Goal: Task Accomplishment & Management: Complete application form

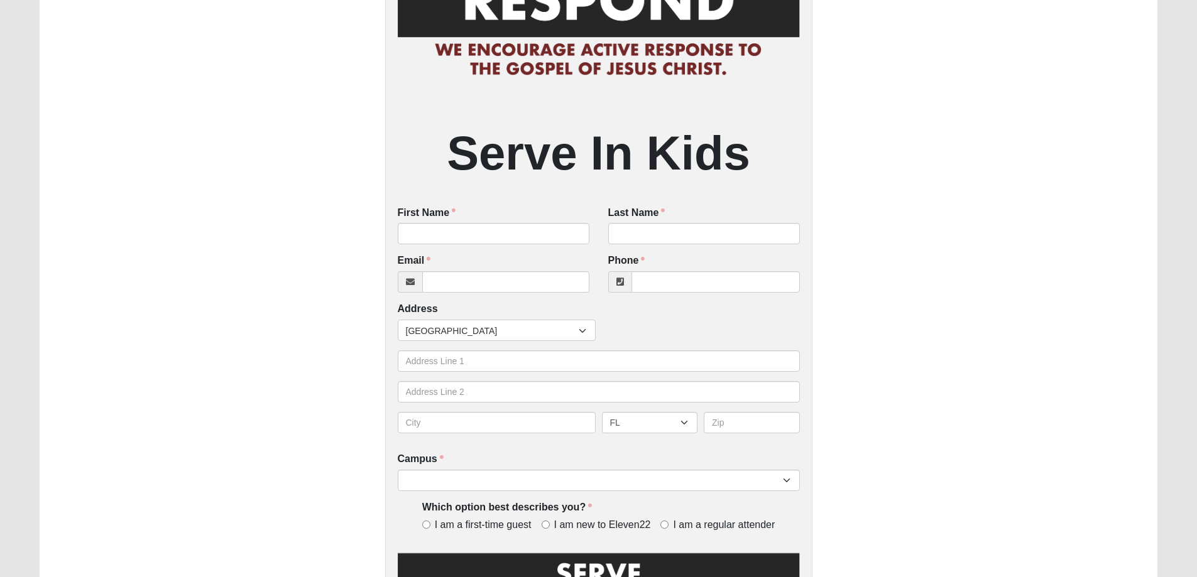
scroll to position [126, 0]
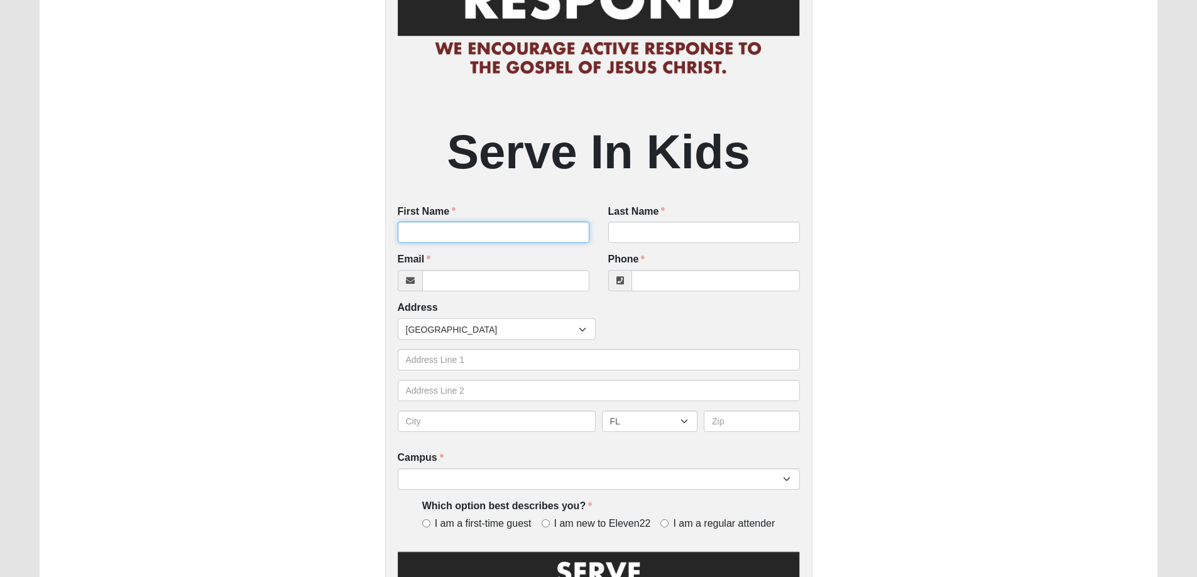
drag, startPoint x: 555, startPoint y: 227, endPoint x: 554, endPoint y: 233, distance: 6.6
click at [554, 232] on input "First Name" at bounding box center [494, 232] width 192 height 21
type input "Leena"
click at [653, 224] on input "Last Name" at bounding box center [704, 232] width 192 height 21
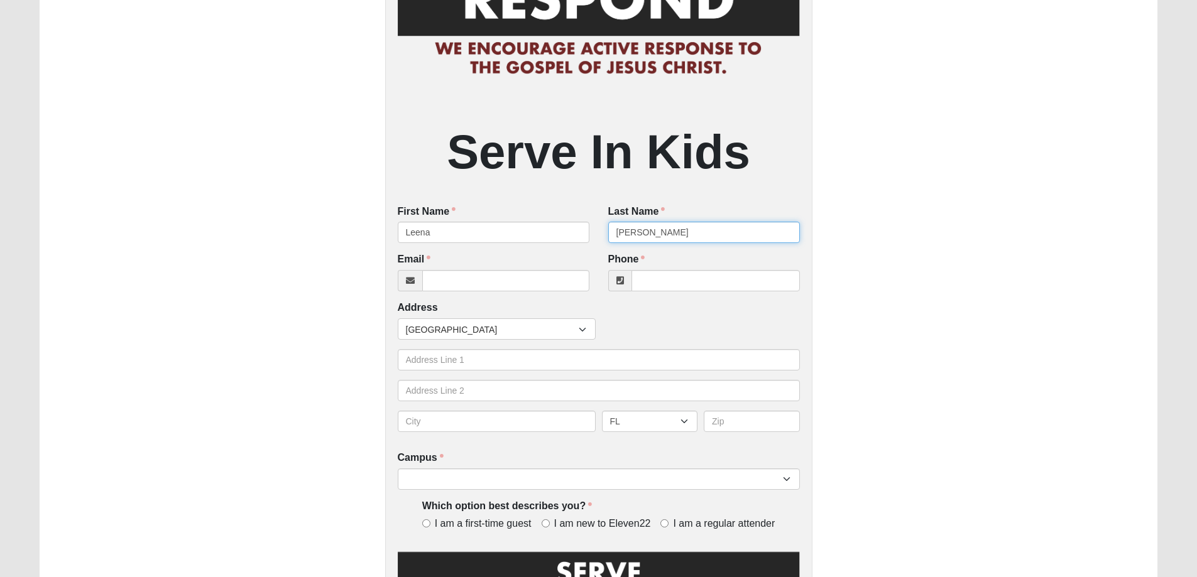
type input "[PERSON_NAME]"
drag, startPoint x: 467, startPoint y: 289, endPoint x: 420, endPoint y: 278, distance: 48.9
click at [464, 290] on input "Email" at bounding box center [505, 280] width 167 height 21
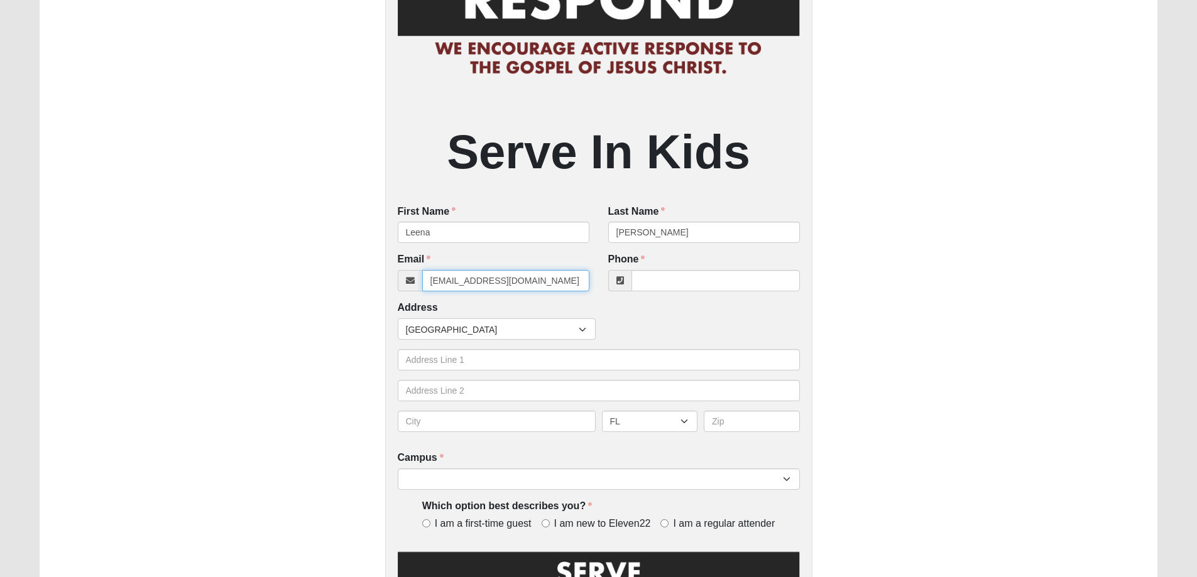
type input "[EMAIL_ADDRESS][DOMAIN_NAME]"
click at [750, 288] on input "Phone" at bounding box center [715, 280] width 168 height 21
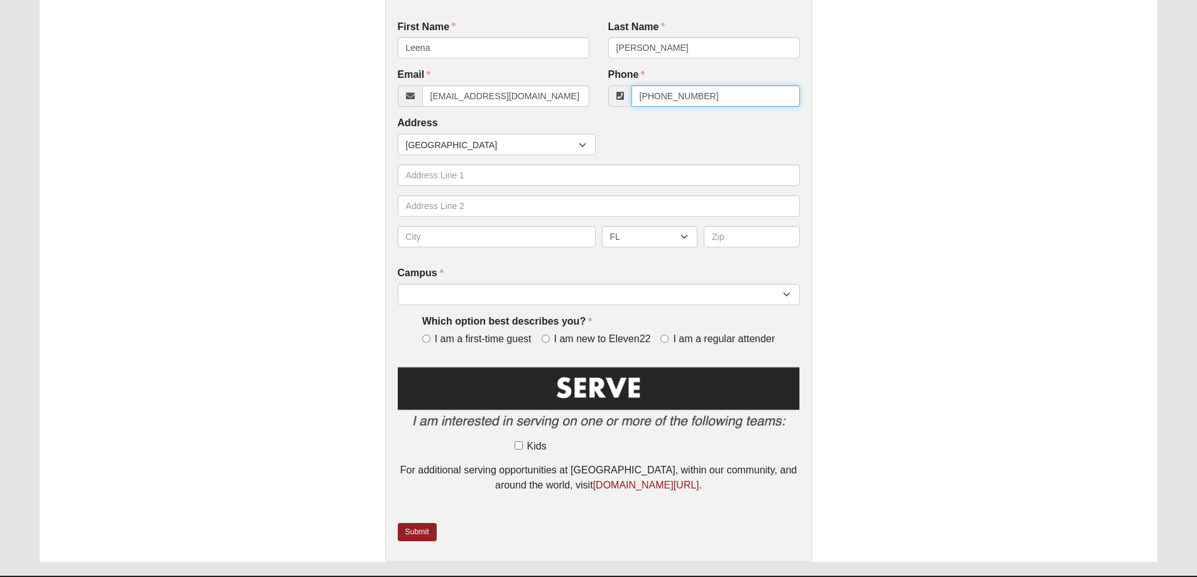
scroll to position [314, 0]
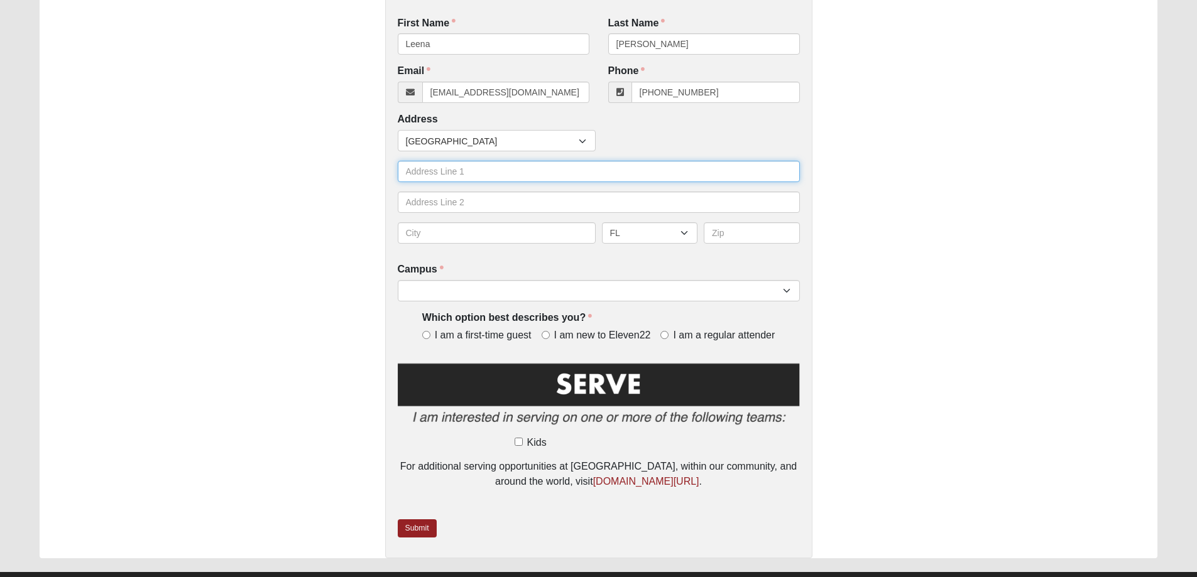
type input "[PHONE_NUMBER]"
click at [459, 167] on input "text" at bounding box center [599, 171] width 402 height 21
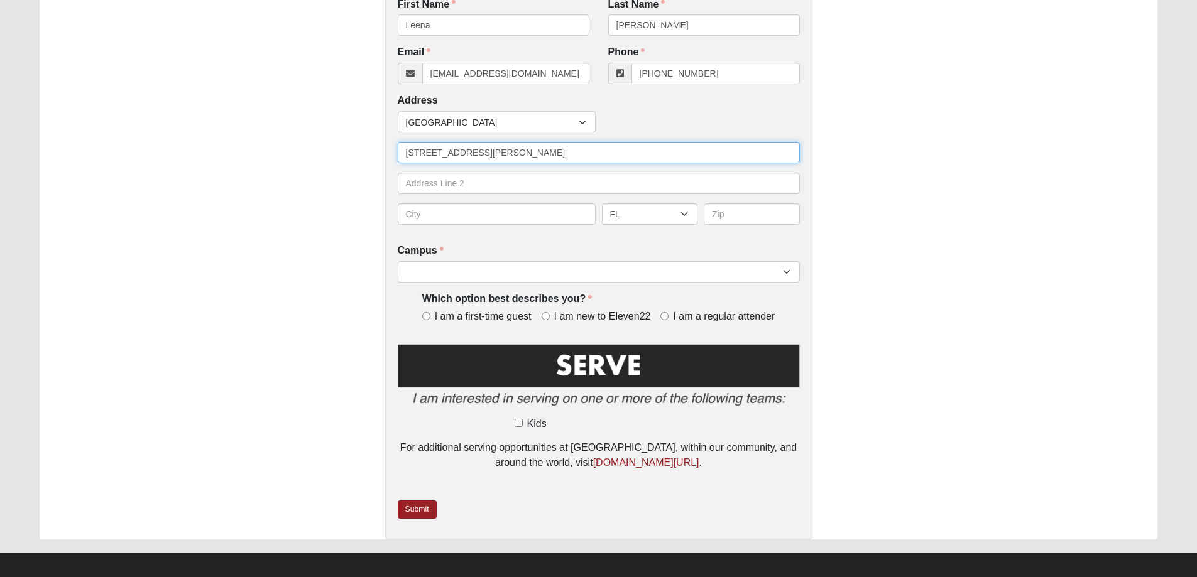
scroll to position [342, 0]
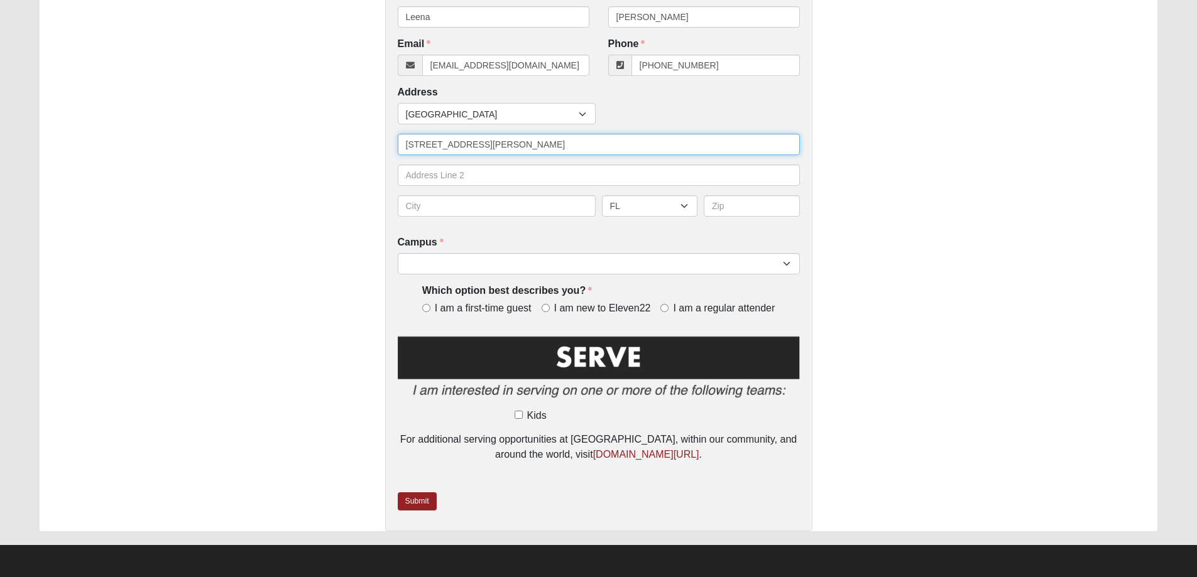
type input "[STREET_ADDRESS][PERSON_NAME]"
click at [495, 218] on div "AL AK AS AR AZ CA CO CT DE DC FM [GEOGRAPHIC_DATA] [GEOGRAPHIC_DATA] GU HI ID I…" at bounding box center [599, 210] width 408 height 31
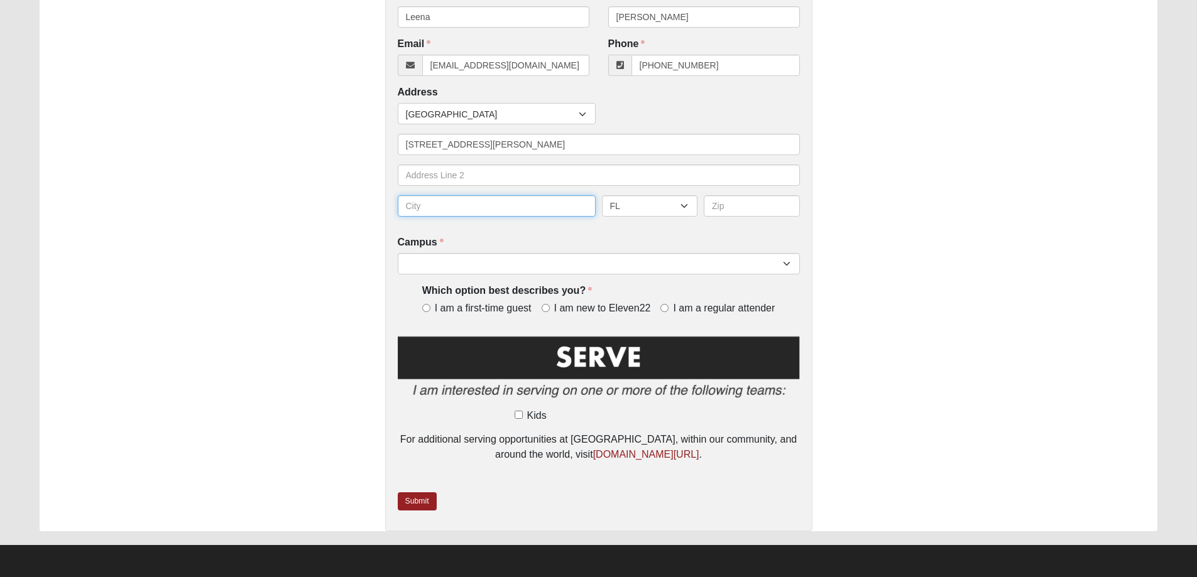
click at [494, 209] on input "text" at bounding box center [497, 205] width 198 height 21
type input "[GEOGRAPHIC_DATA]"
click at [753, 208] on input "text" at bounding box center [752, 205] width 96 height 21
type input "32225"
click at [931, 241] on div "Serve In Kids First Name [PERSON_NAME] First Name is required. Last Name [PERSO…" at bounding box center [599, 128] width 1118 height 807
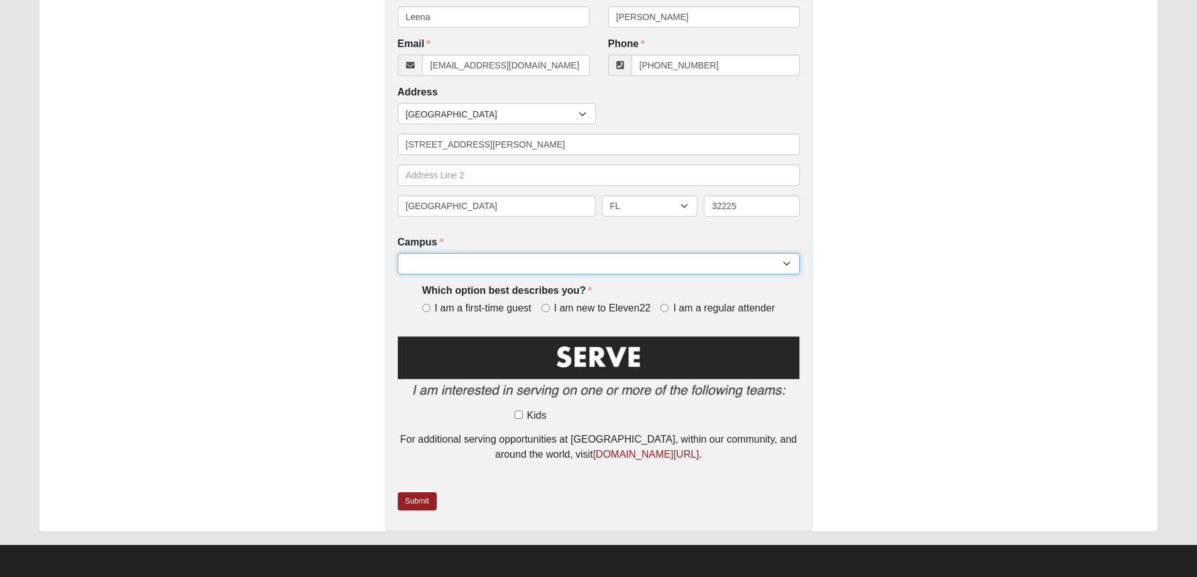
click at [566, 258] on select "Arlington Baymeadows Eleven22 Online [PERSON_NAME][GEOGRAPHIC_DATA] Jesup [GEOG…" at bounding box center [599, 263] width 402 height 21
select select "3"
click at [398, 253] on select "Arlington Baymeadows Eleven22 Online [PERSON_NAME][GEOGRAPHIC_DATA] Jesup [GEOG…" at bounding box center [599, 263] width 402 height 21
click at [707, 310] on span "I am a regular attender" at bounding box center [724, 309] width 102 height 14
click at [669, 310] on input "I am a regular attender" at bounding box center [664, 308] width 8 height 8
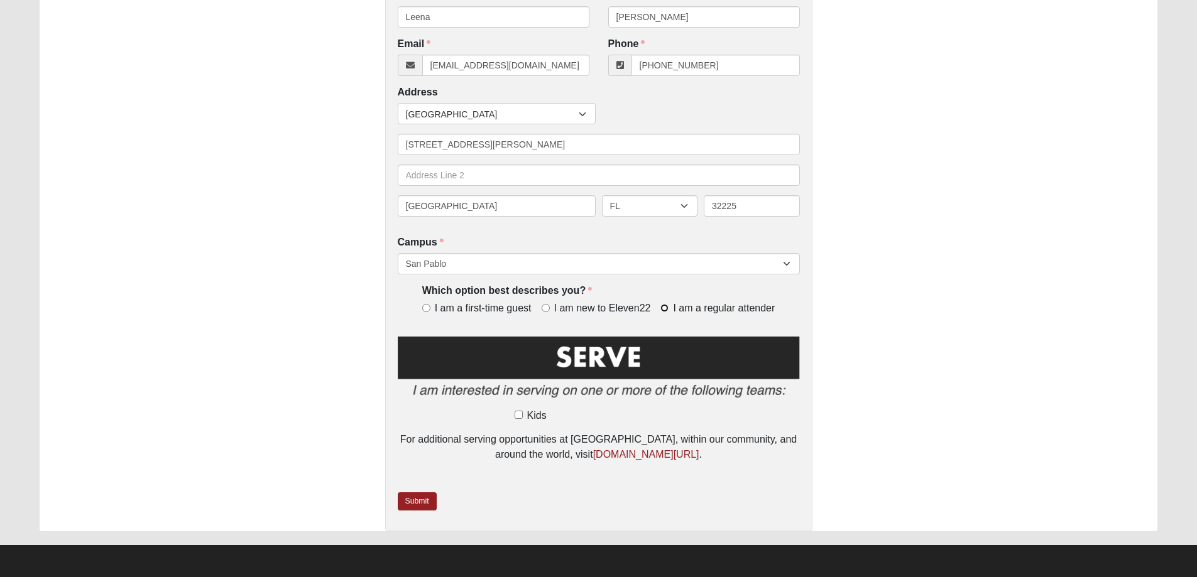
radio input "true"
click at [527, 414] on span "Kids" at bounding box center [536, 415] width 19 height 15
click at [523, 414] on input "Kids" at bounding box center [519, 415] width 8 height 8
checkbox input "true"
click at [581, 356] on img at bounding box center [599, 370] width 402 height 72
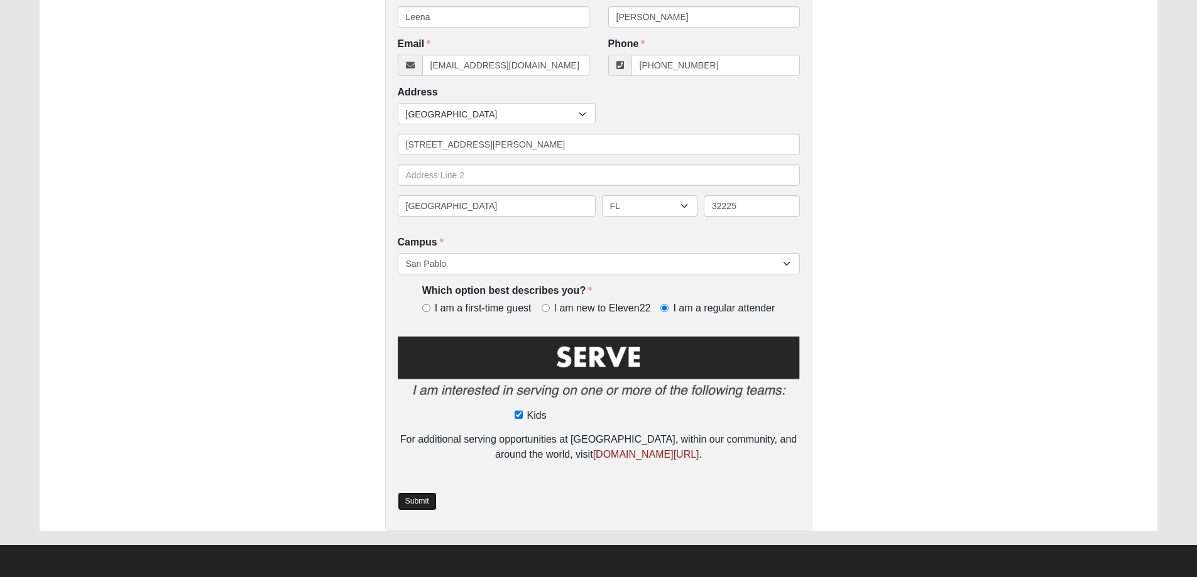
click at [424, 501] on link "Submit" at bounding box center [417, 502] width 39 height 18
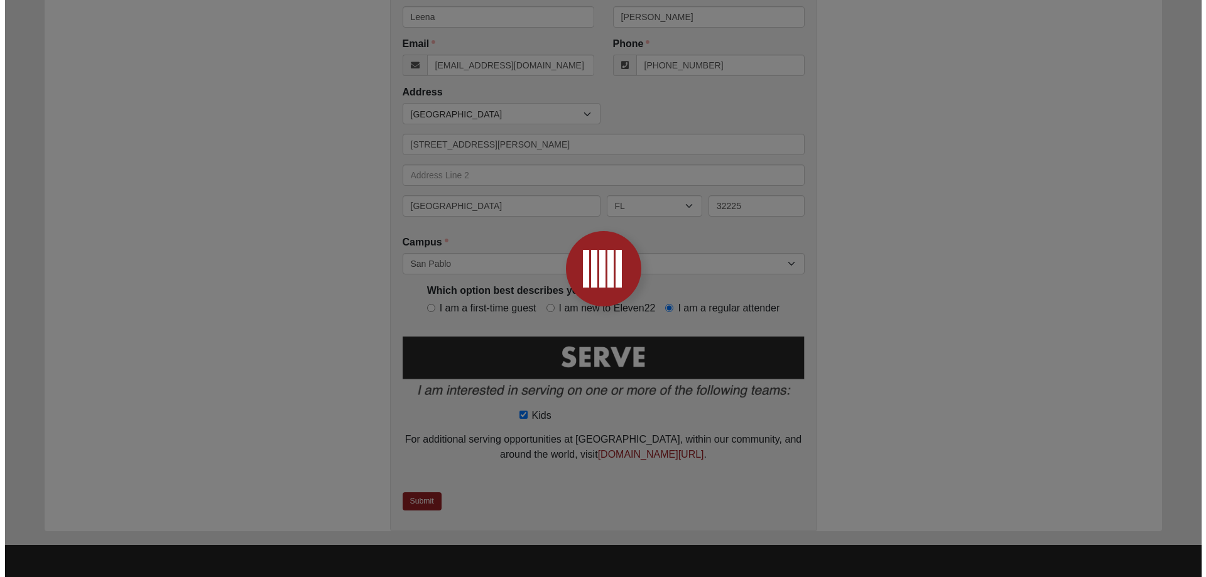
scroll to position [0, 0]
